Goal: Task Accomplishment & Management: Use online tool/utility

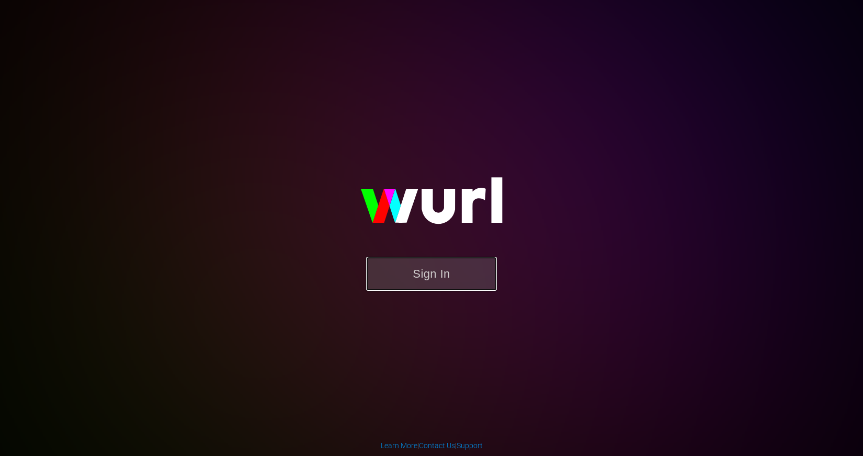
click at [432, 270] on button "Sign In" at bounding box center [431, 274] width 131 height 34
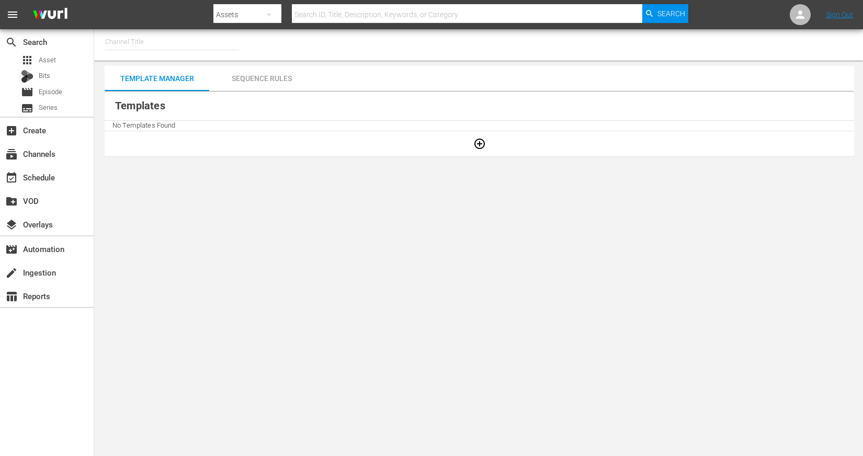
type input "LOL! Network - Roku, Prime (1421)"
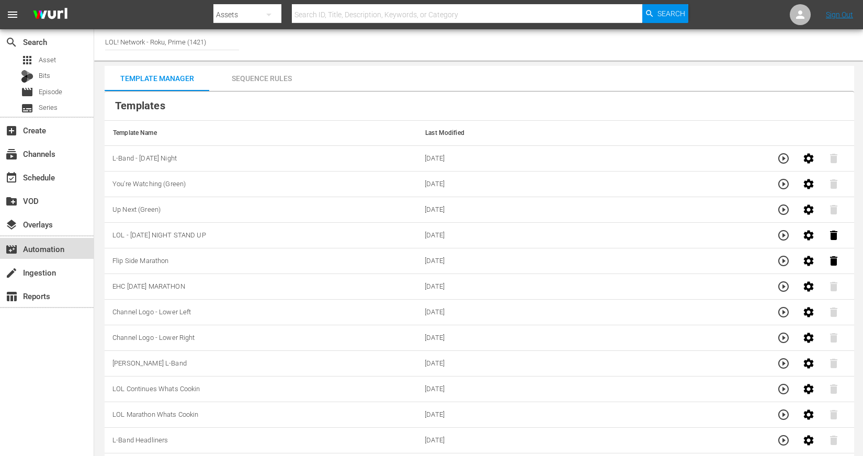
click at [47, 238] on div "movie_filter Automation" at bounding box center [47, 248] width 94 height 21
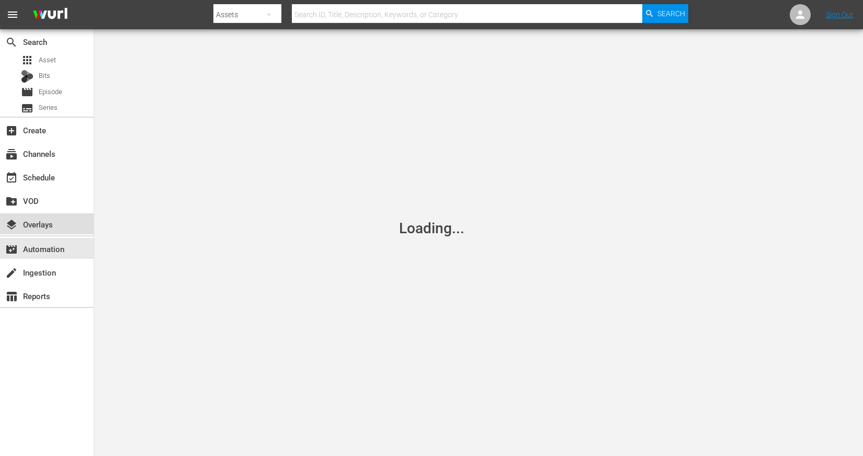
click at [47, 221] on div "layers Overlays" at bounding box center [29, 222] width 59 height 9
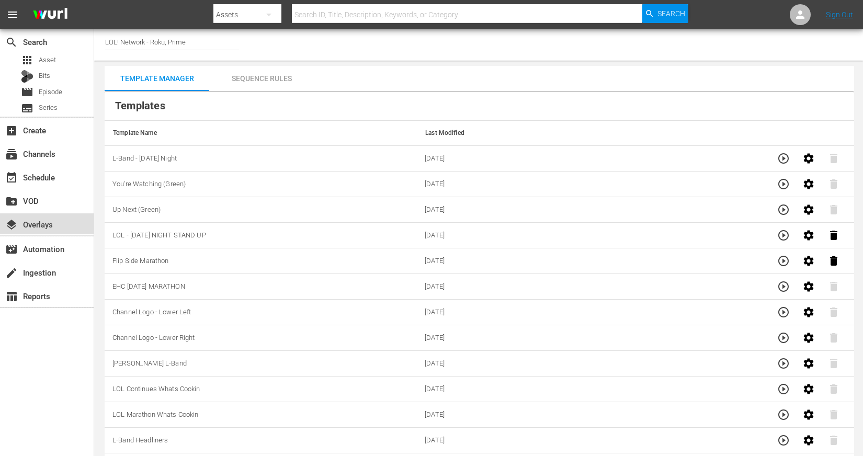
click at [46, 219] on div "layers Overlays" at bounding box center [29, 222] width 59 height 9
drag, startPoint x: 154, startPoint y: 39, endPoint x: 330, endPoint y: 41, distance: 175.7
click at [321, 41] on div "Channel Title LOL! Network - Roku, Prime" at bounding box center [478, 44] width 769 height 31
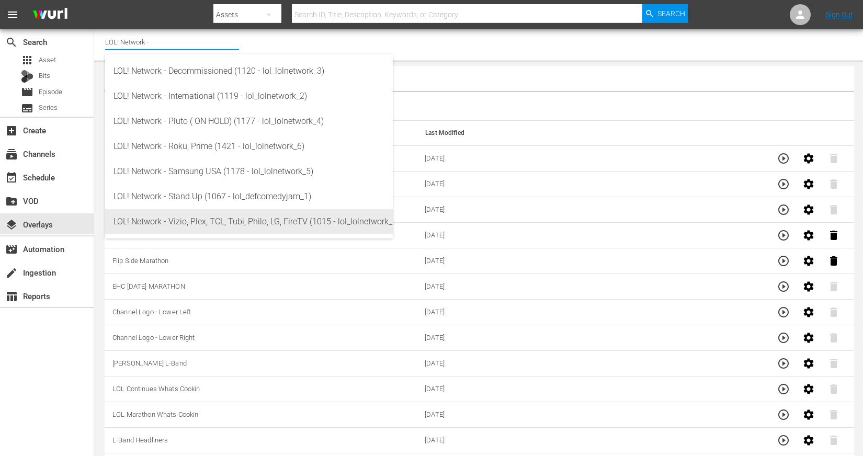
click at [315, 221] on div "LOL! Network - Vizio, Plex, TCL, Tubi, Philo, LG, FireTV (1015 - lol_lolnetwork…" at bounding box center [248, 221] width 271 height 25
type input "LOL! Network - Vizio, Plex, TCL, Tubi, Philo, LG, FireTV (1015 - lol_lolnetwork…"
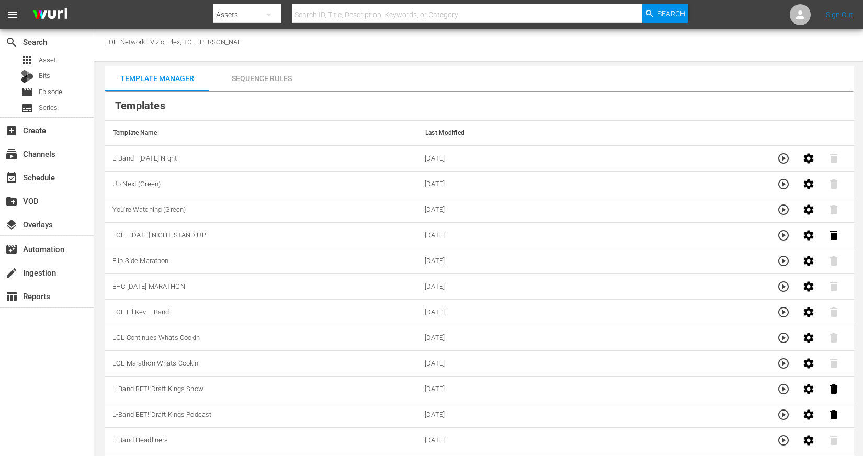
scroll to position [8, 0]
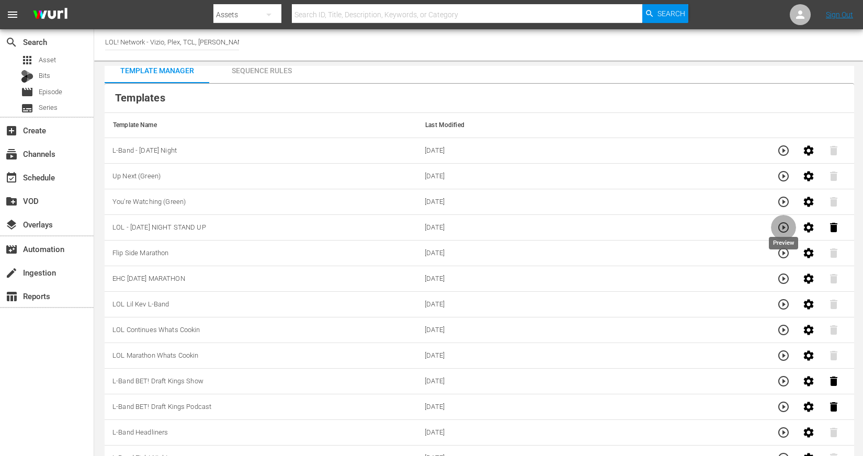
click at [780, 230] on icon "button" at bounding box center [783, 227] width 10 height 10
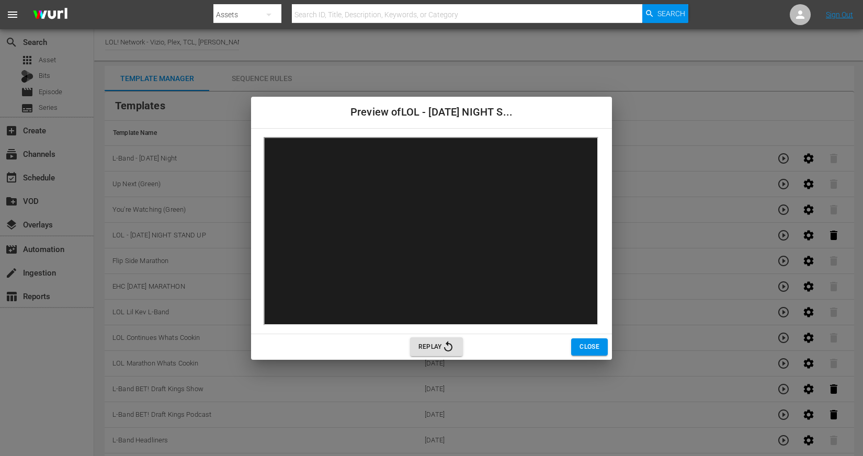
scroll to position [0, 0]
click at [604, 357] on div "Replay Close" at bounding box center [431, 347] width 361 height 26
click at [599, 350] on span "Close" at bounding box center [590, 347] width 20 height 11
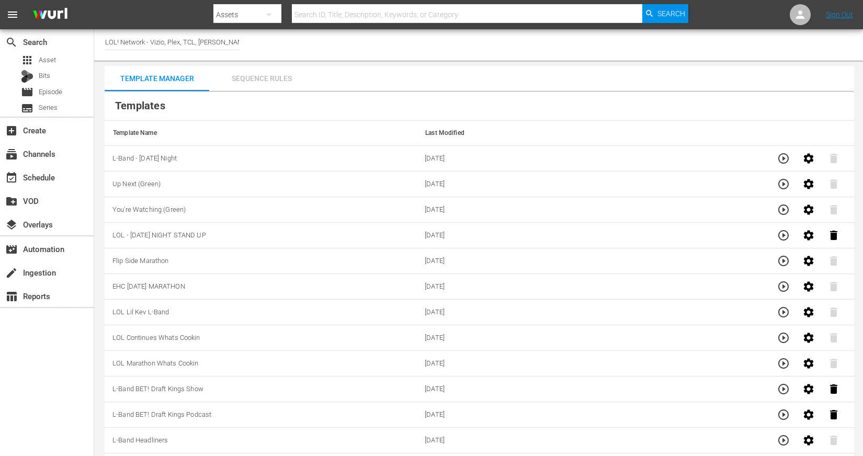
click at [279, 81] on div "Sequence Rules" at bounding box center [261, 78] width 105 height 25
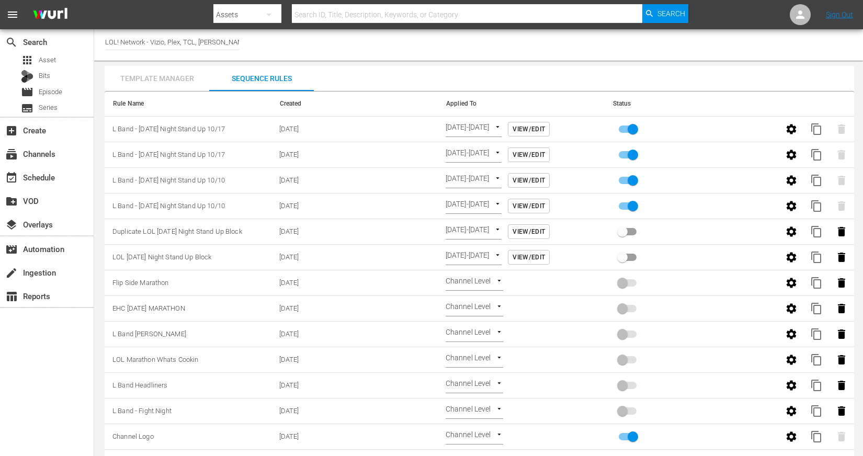
click at [157, 82] on div "Template Manager" at bounding box center [157, 78] width 105 height 25
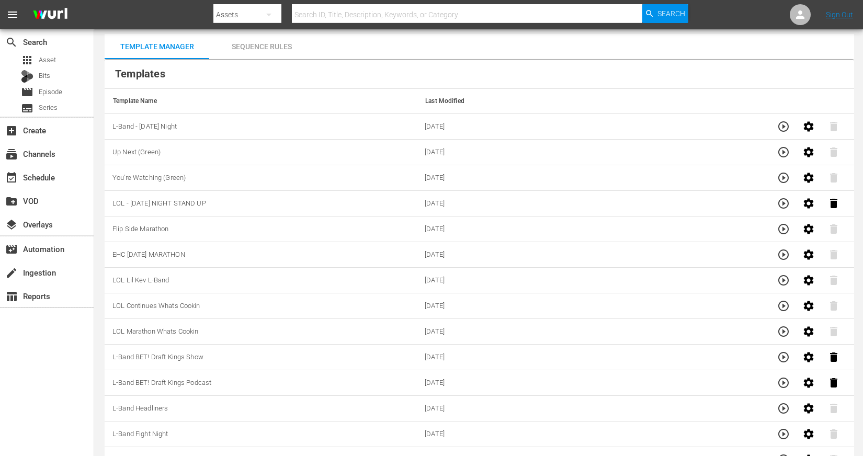
scroll to position [36, 0]
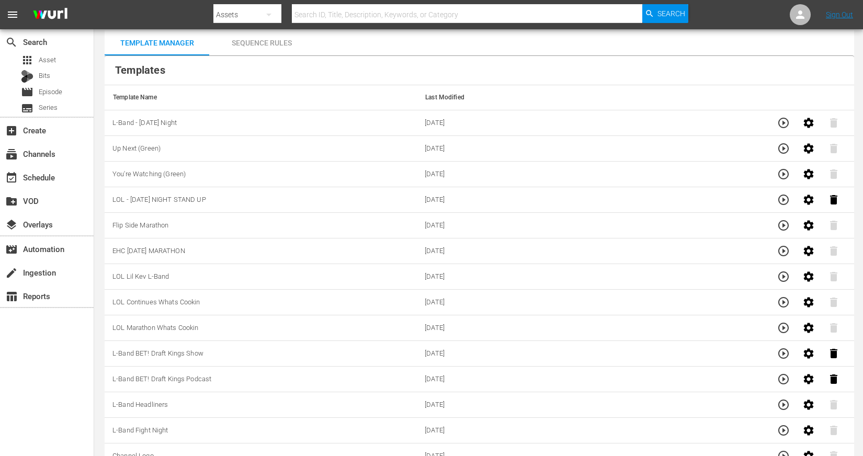
click at [786, 123] on icon "button" at bounding box center [783, 123] width 13 height 13
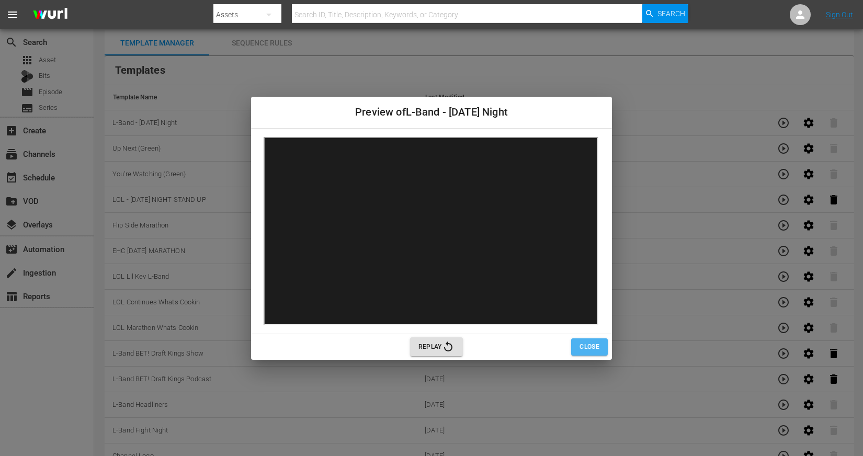
click at [591, 347] on span "Close" at bounding box center [590, 347] width 20 height 11
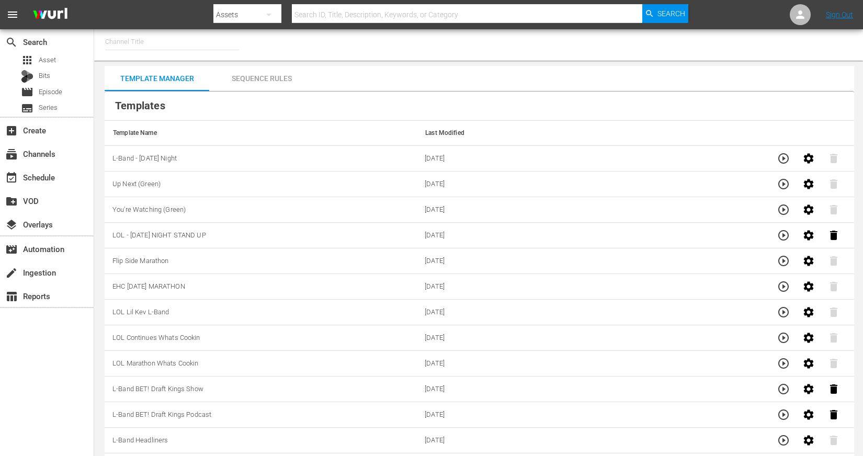
type input "LOL! Network - Vizio, Plex, TCL, [PERSON_NAME], Philo, LG, FireTV (1015)"
